Goal: Task Accomplishment & Management: Manage account settings

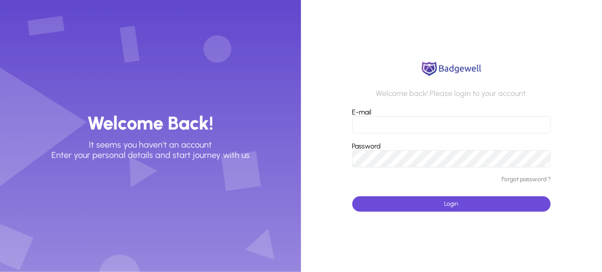
type input "**********"
click at [400, 206] on span "submit" at bounding box center [451, 204] width 199 height 21
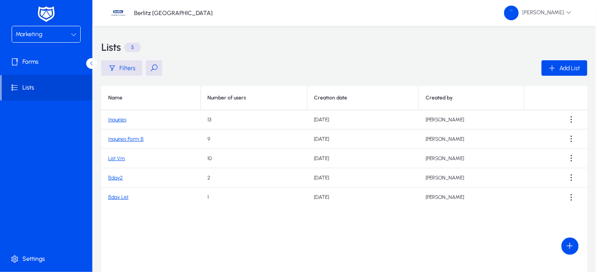
click at [72, 31] on div at bounding box center [74, 34] width 6 height 10
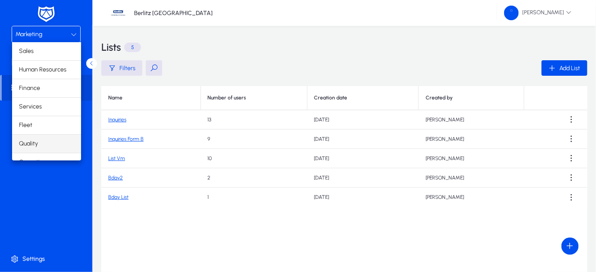
scroll to position [28, 0]
click at [37, 135] on span "Operations" at bounding box center [34, 134] width 30 height 10
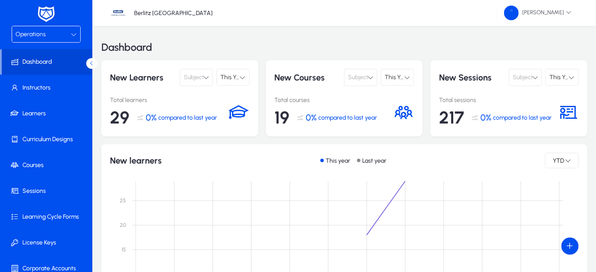
click at [200, 78] on span "Subject" at bounding box center [194, 77] width 20 height 17
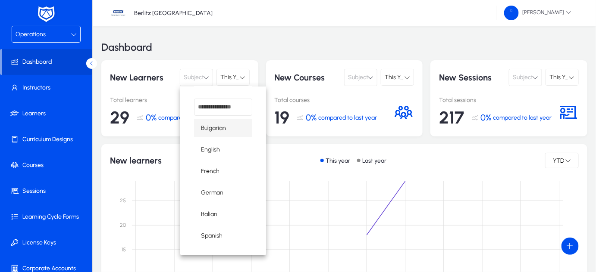
click at [117, 117] on div at bounding box center [298, 136] width 596 height 272
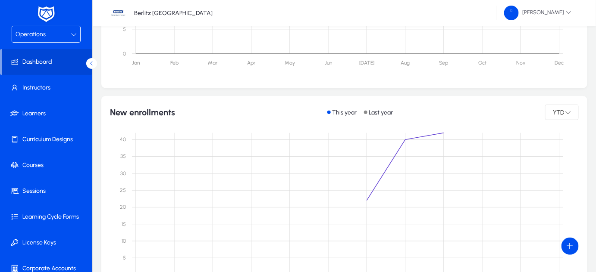
scroll to position [180, 0]
